Goal: Check status

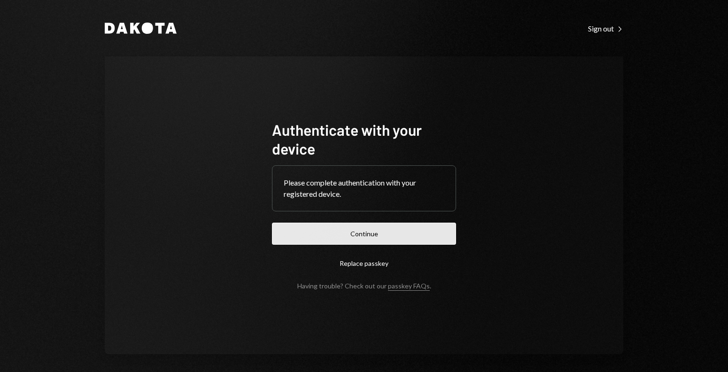
click at [289, 239] on button "Continue" at bounding box center [364, 234] width 184 height 22
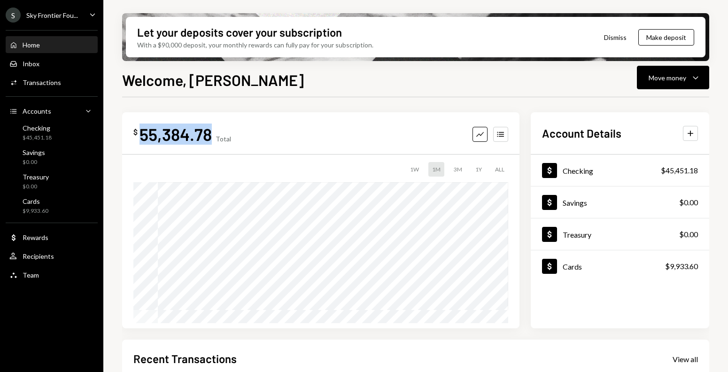
drag, startPoint x: 141, startPoint y: 135, endPoint x: 208, endPoint y: 136, distance: 66.7
click at [208, 136] on div "55,384.78" at bounding box center [175, 134] width 72 height 21
copy div "55,384.78"
click at [87, 16] on div "S Sky Frontier Fou... Caret Down" at bounding box center [51, 15] width 103 height 15
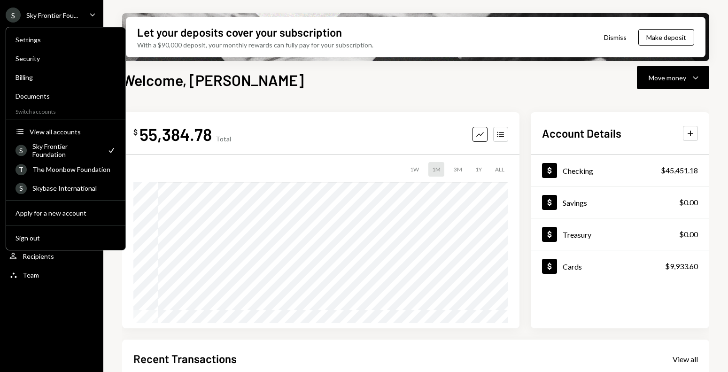
click at [191, 106] on div "$ 55,384.78 Total Graph Accounts 1W 1M 3M 1Y ALL Account Details Plus Dollar Ch…" at bounding box center [415, 337] width 587 height 480
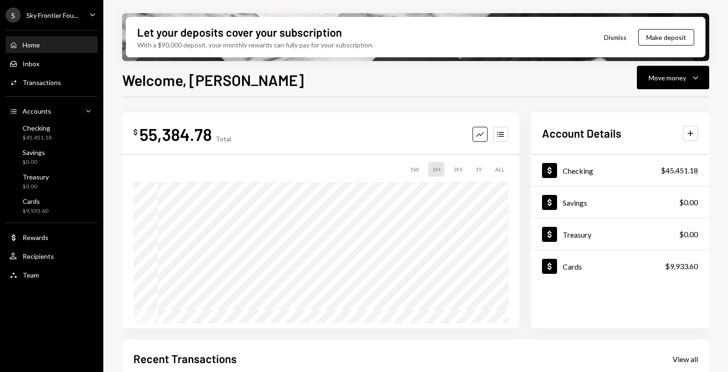
click at [81, 16] on div "S Sky Frontier Fou... Caret Down" at bounding box center [51, 15] width 103 height 15
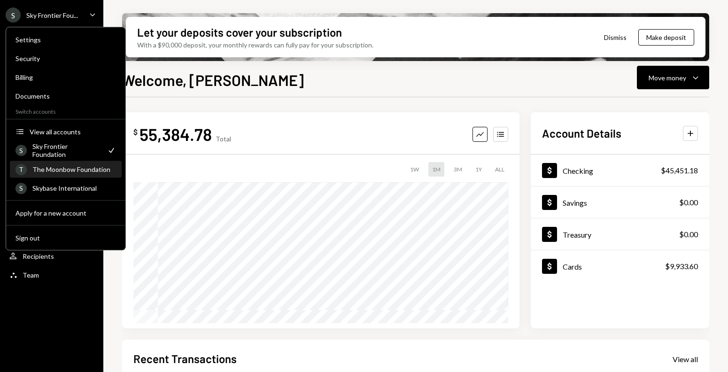
click at [87, 166] on div "The Moonbow Foundation" at bounding box center [74, 169] width 84 height 8
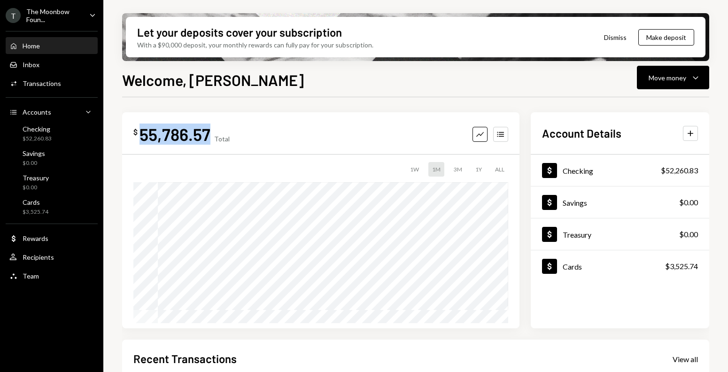
drag, startPoint x: 142, startPoint y: 137, endPoint x: 209, endPoint y: 137, distance: 66.7
click at [209, 137] on div "55,786.57" at bounding box center [174, 134] width 71 height 21
copy div "55,786.57"
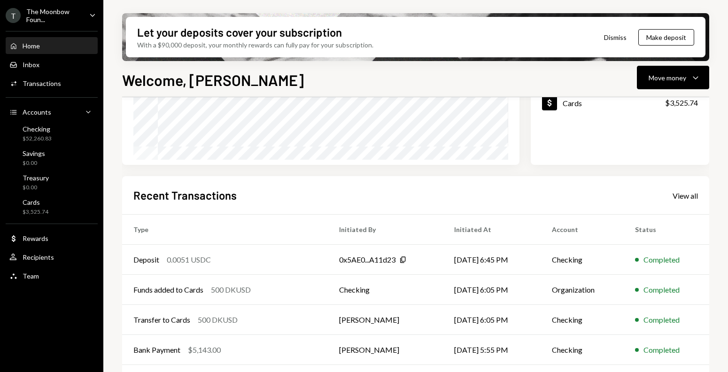
scroll to position [194, 0]
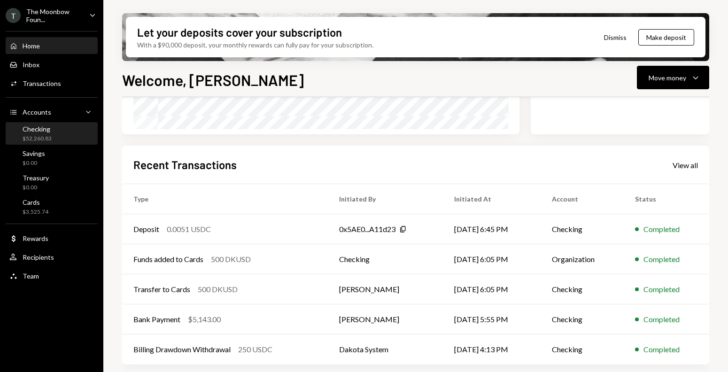
click at [53, 135] on div "Checking $52,260.83" at bounding box center [51, 134] width 85 height 18
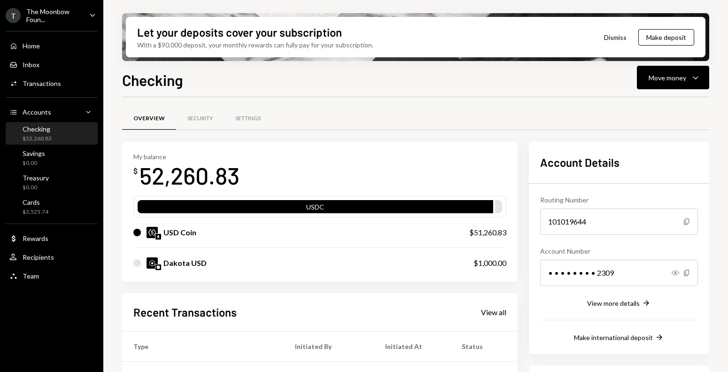
click at [74, 126] on div "Checking $52,260.83" at bounding box center [51, 134] width 85 height 18
click at [69, 136] on div "Checking $52,260.83" at bounding box center [51, 134] width 85 height 18
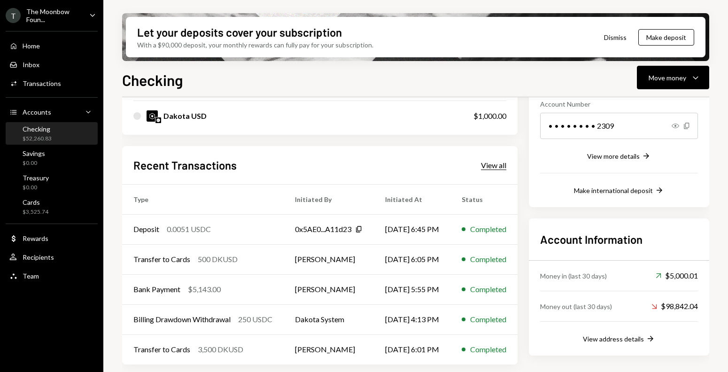
click at [502, 166] on div "View all" at bounding box center [493, 165] width 25 height 9
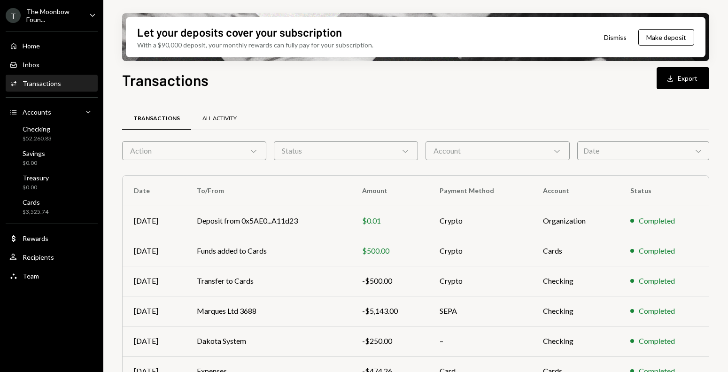
click at [222, 115] on div "All Activity" at bounding box center [219, 119] width 34 height 8
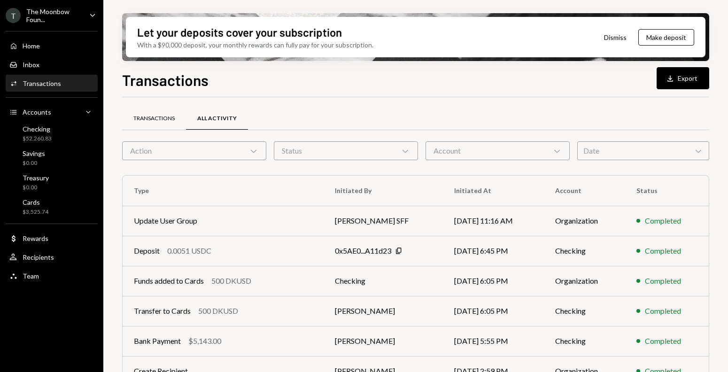
click at [160, 122] on div "Transactions" at bounding box center [154, 119] width 64 height 23
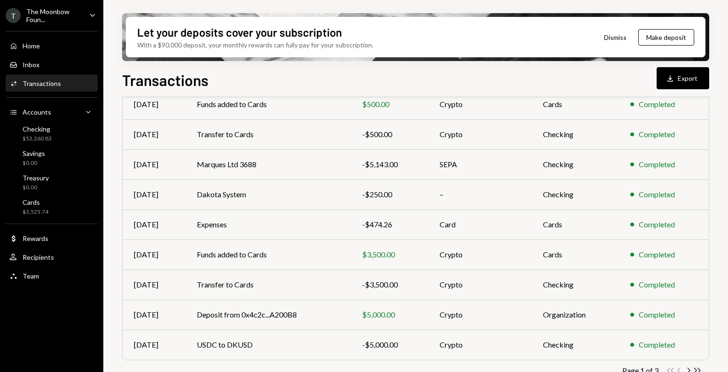
scroll to position [163, 0]
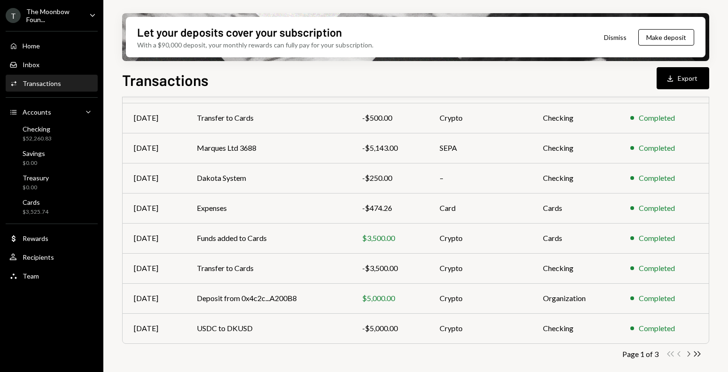
click at [688, 356] on icon "Chevron Right" at bounding box center [688, 353] width 9 height 9
